Goal: Communication & Community: Connect with others

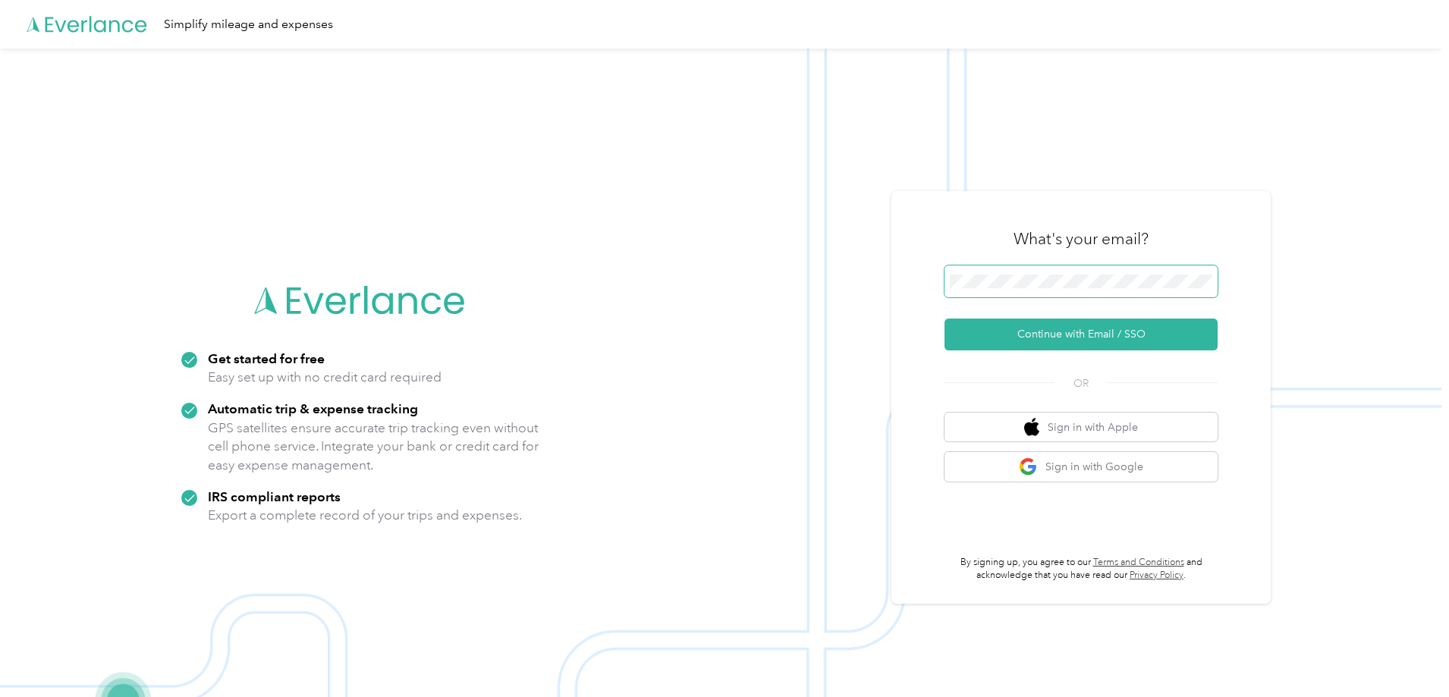
click at [1031, 271] on span at bounding box center [1080, 281] width 273 height 32
click at [1047, 338] on button "Continue with Email / SSO" at bounding box center [1080, 335] width 273 height 32
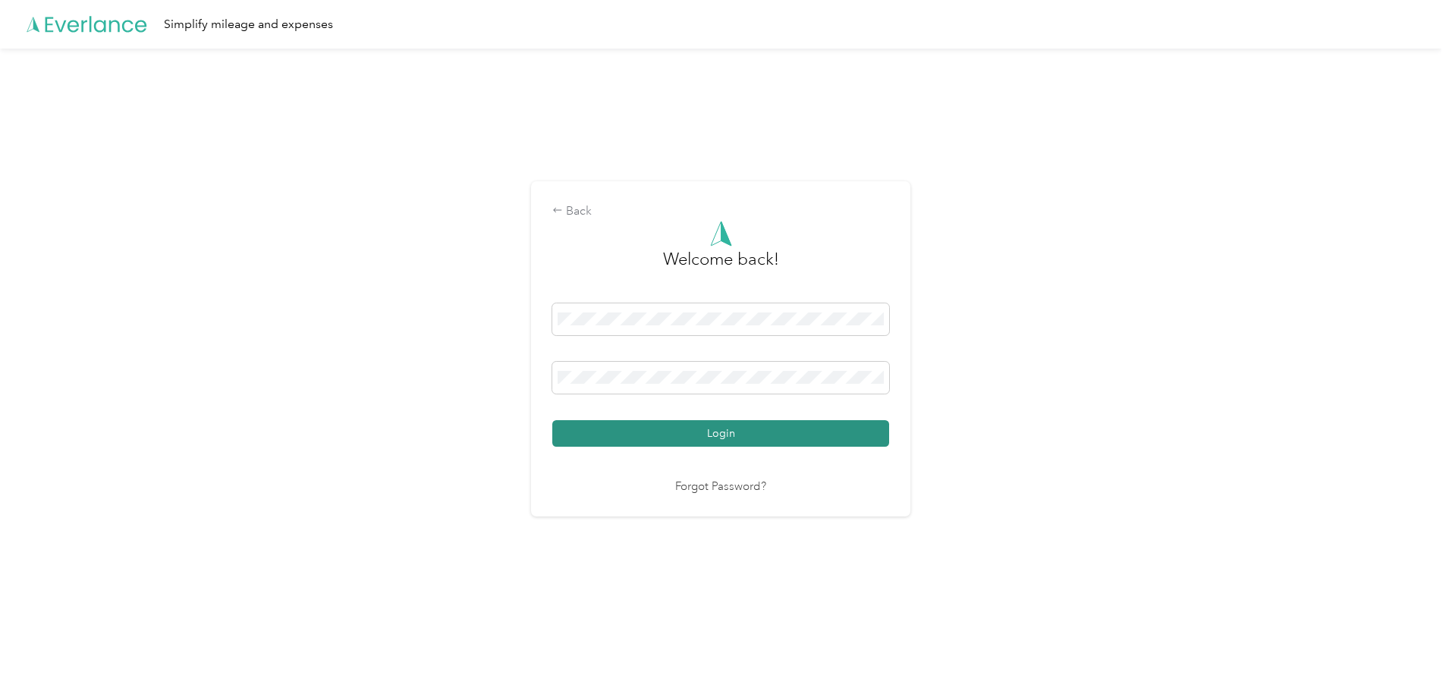
click at [764, 425] on button "Login" at bounding box center [720, 433] width 337 height 27
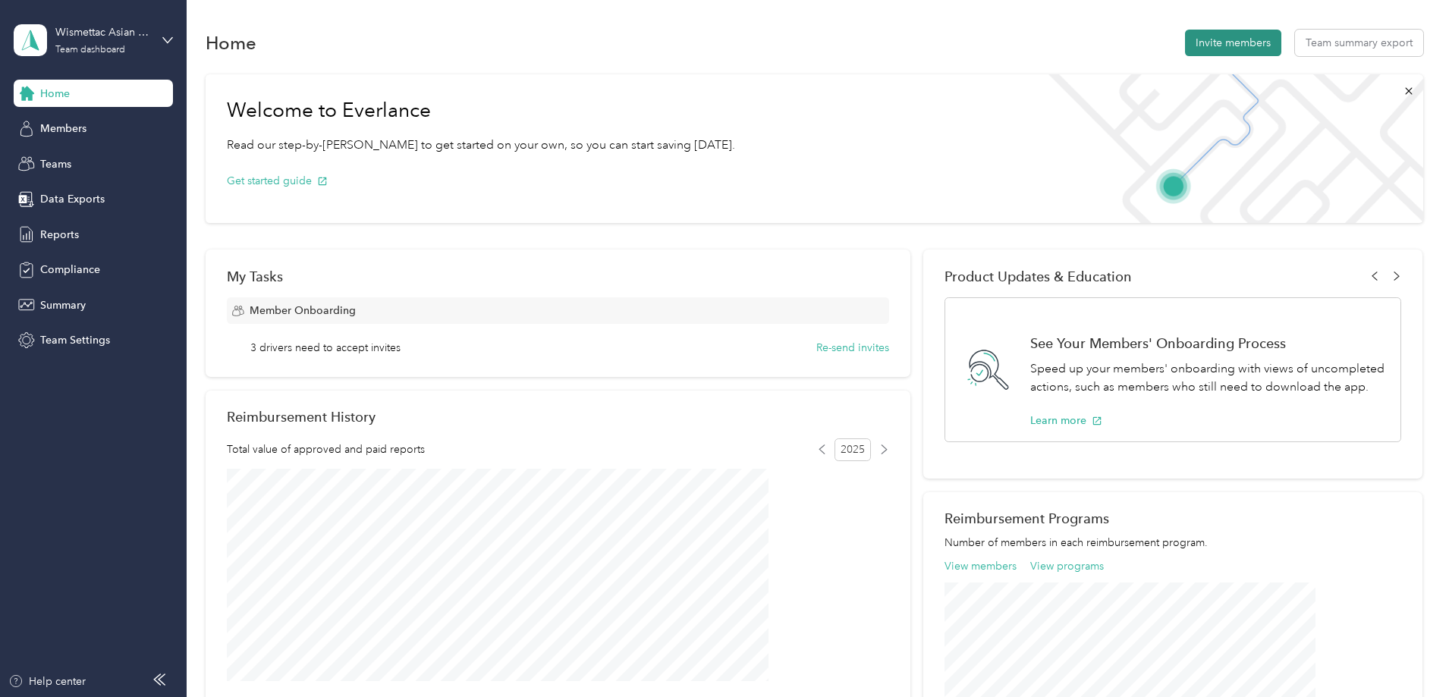
click at [1185, 36] on button "Invite members" at bounding box center [1233, 43] width 96 height 27
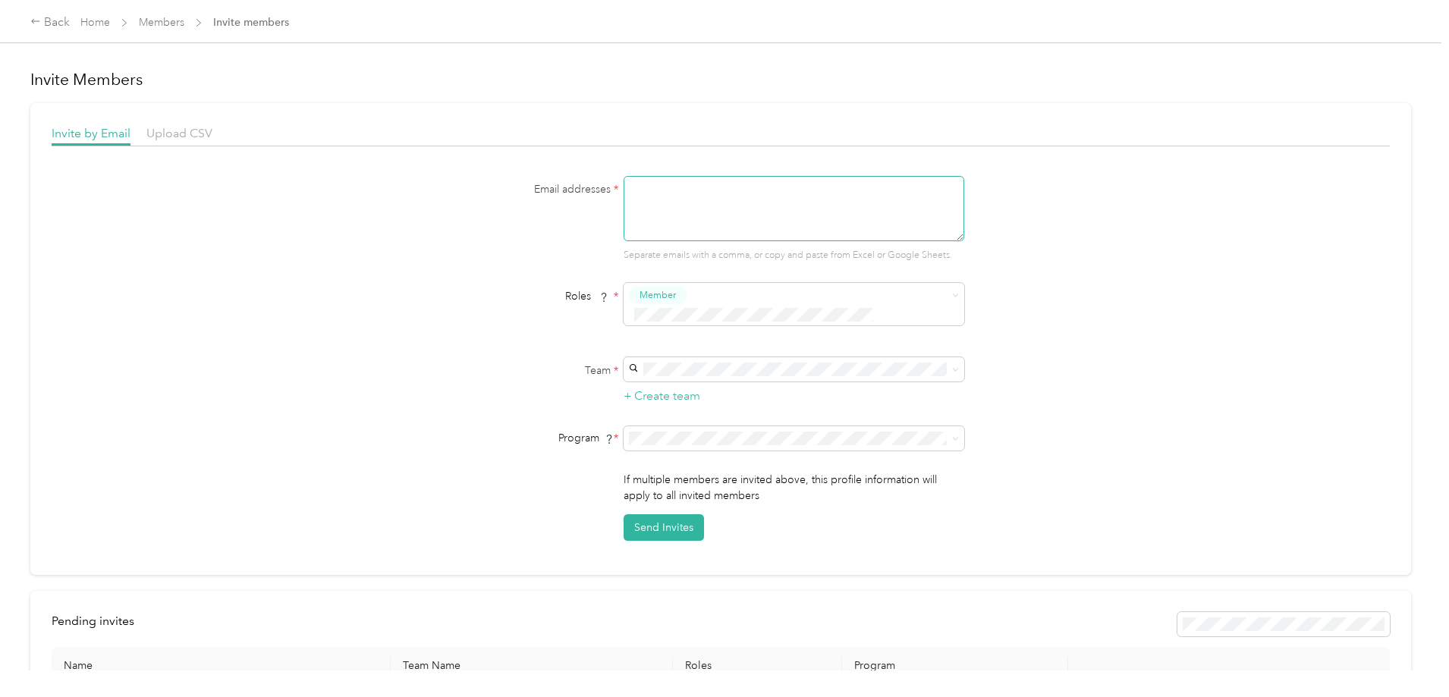
click at [694, 188] on textarea at bounding box center [793, 208] width 341 height 65
paste textarea "[PERSON_NAME][EMAIL_ADDRESS][DOMAIN_NAME]"
type textarea "[PERSON_NAME][EMAIL_ADDRESS][DOMAIN_NAME]"
click at [686, 307] on span at bounding box center [784, 315] width 310 height 16
click at [1064, 304] on div "Email addresses * [PERSON_NAME][EMAIL_ADDRESS][DOMAIN_NAME] Separate emails wit…" at bounding box center [721, 358] width 1338 height 365
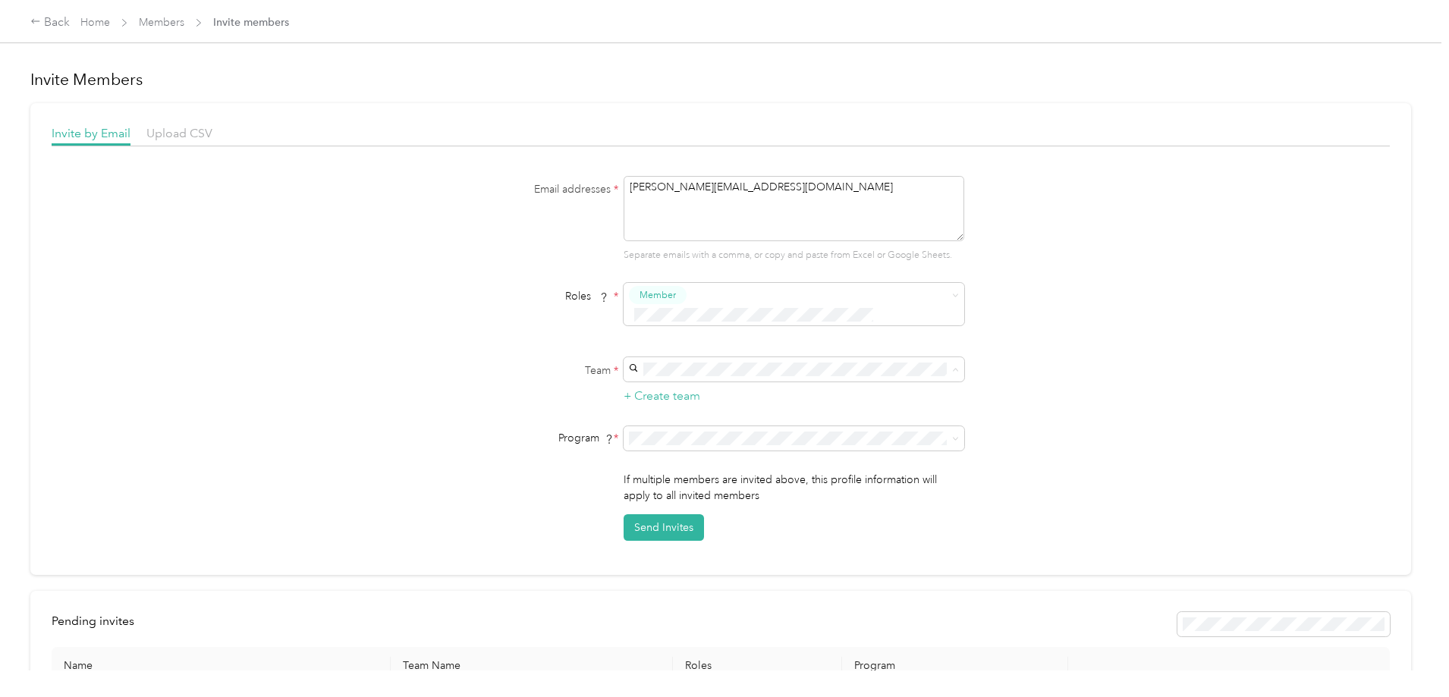
click at [1057, 348] on div "Email addresses * [PERSON_NAME][EMAIL_ADDRESS][DOMAIN_NAME] Separate emails wit…" at bounding box center [721, 358] width 1338 height 365
click at [710, 397] on p "[EMAIL_ADDRESS][DOMAIN_NAME] +1 more" at bounding box center [791, 396] width 319 height 16
click at [670, 514] on button "Send Invites" at bounding box center [663, 527] width 80 height 27
click at [221, 72] on h1 "Invite Members" at bounding box center [720, 79] width 1380 height 21
click at [70, 21] on div "Back" at bounding box center [49, 23] width 39 height 18
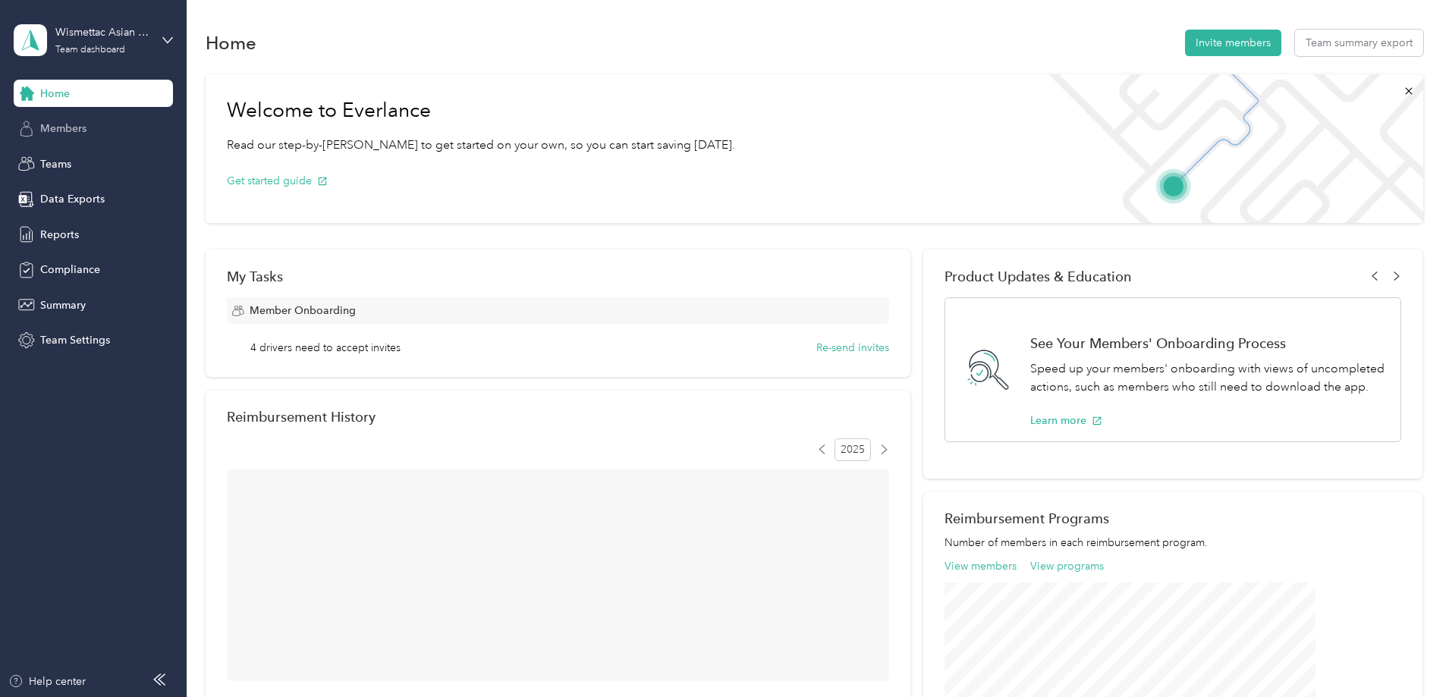
click at [42, 119] on div "Members" at bounding box center [93, 128] width 159 height 27
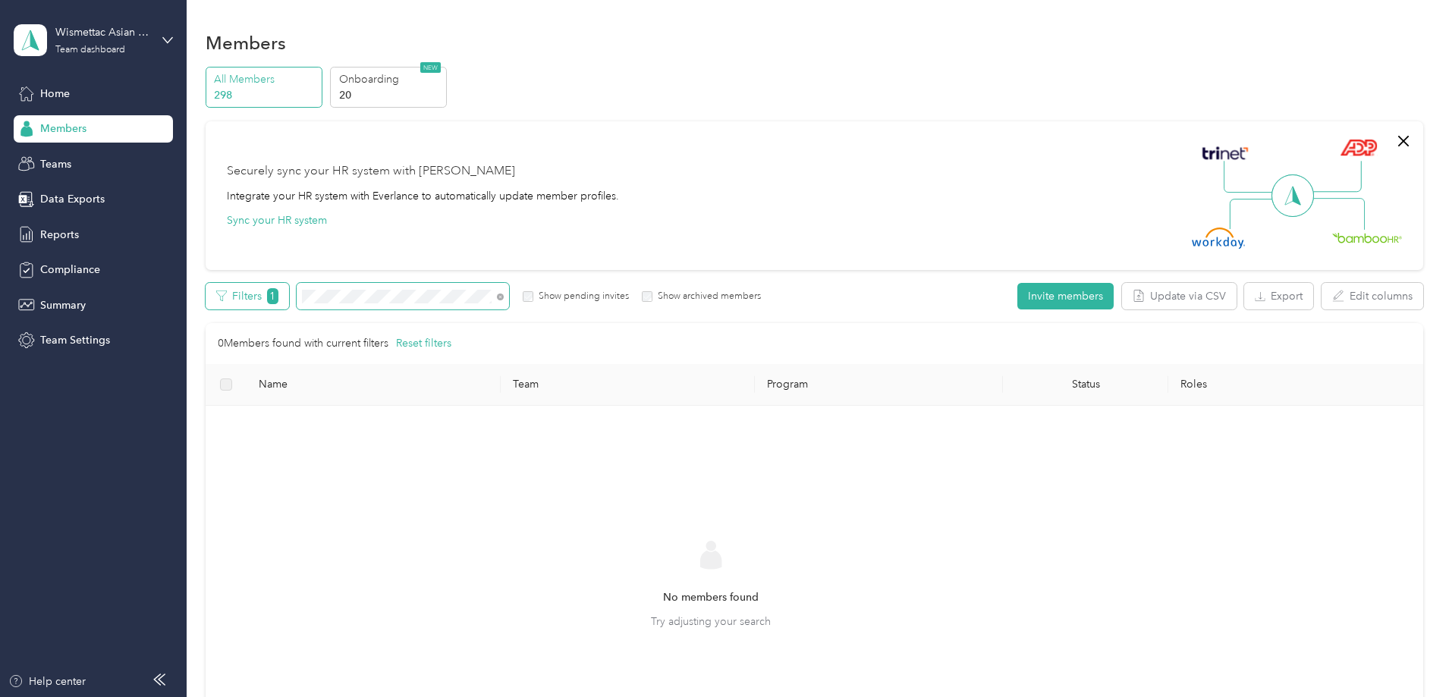
click at [355, 299] on div "Filters 1 Show pending invites Show archived members" at bounding box center [484, 296] width 556 height 27
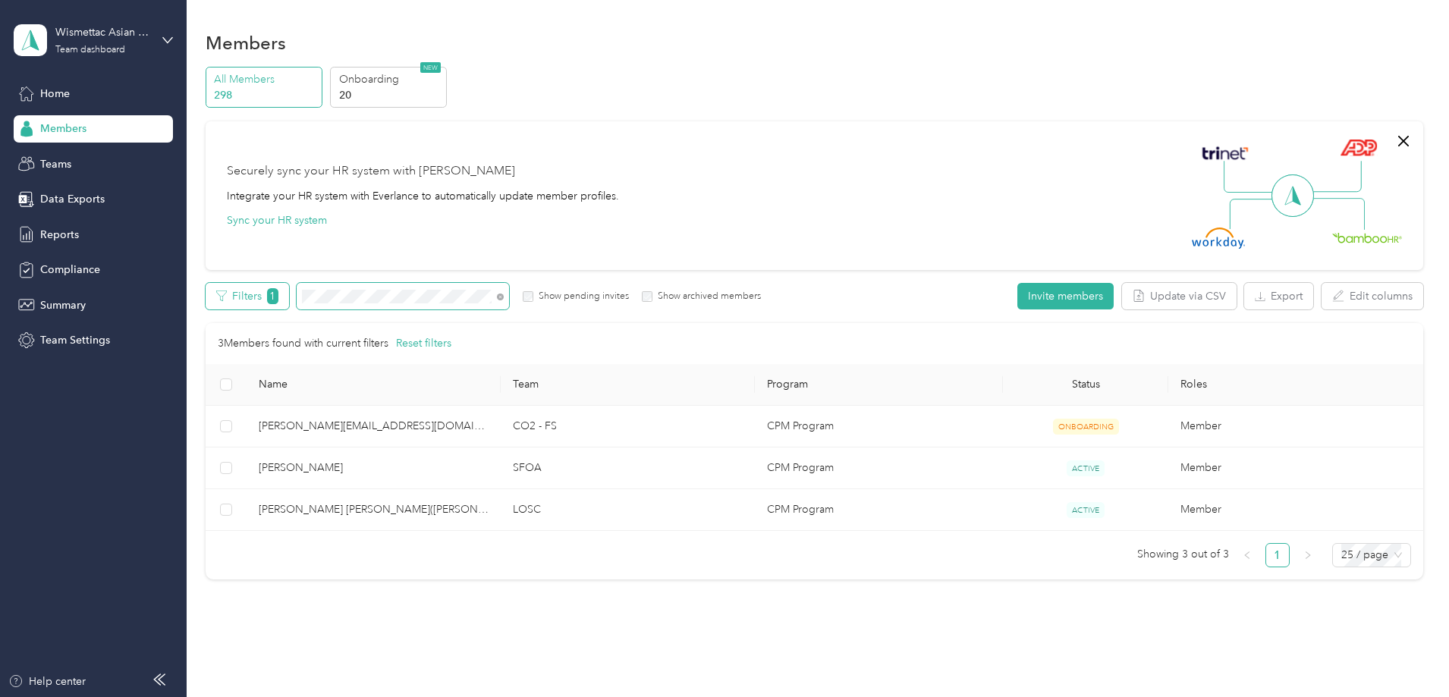
click at [377, 295] on div "Filters 1 Show pending invites Show archived members" at bounding box center [484, 296] width 556 height 27
